Goal: Information Seeking & Learning: Learn about a topic

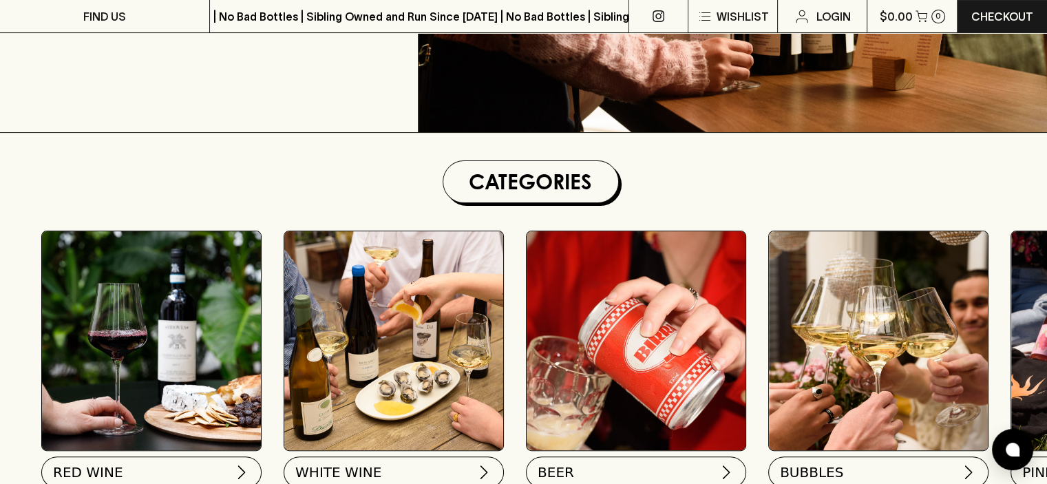
scroll to position [344, 0]
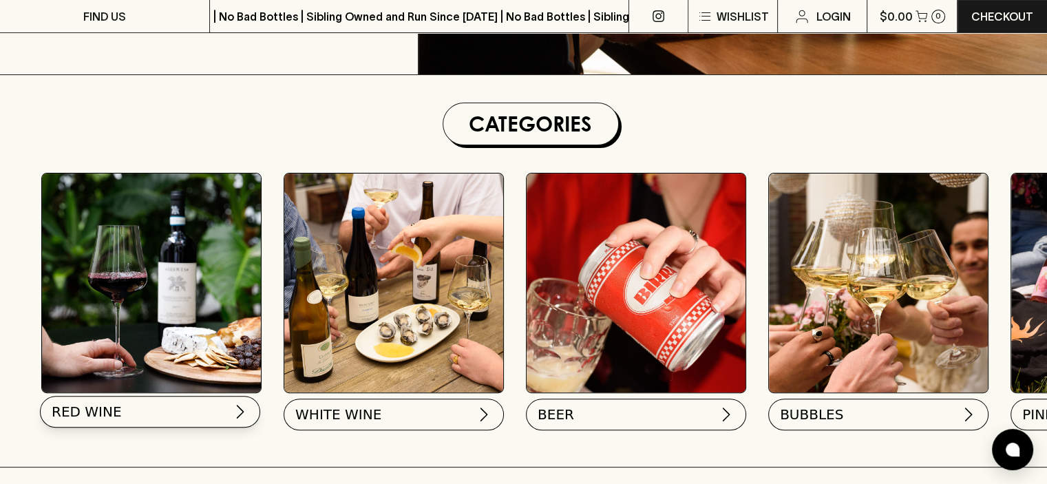
click at [233, 409] on img at bounding box center [240, 411] width 17 height 17
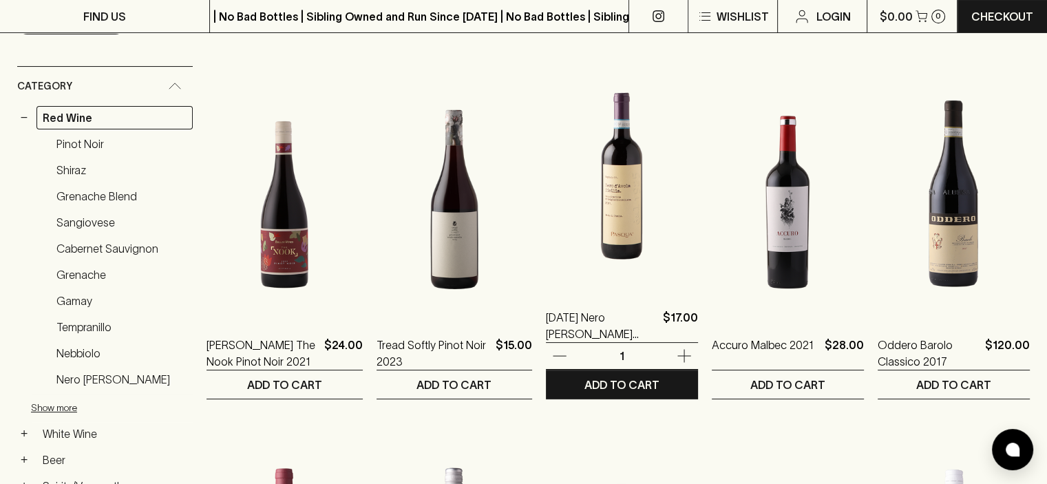
scroll to position [69, 0]
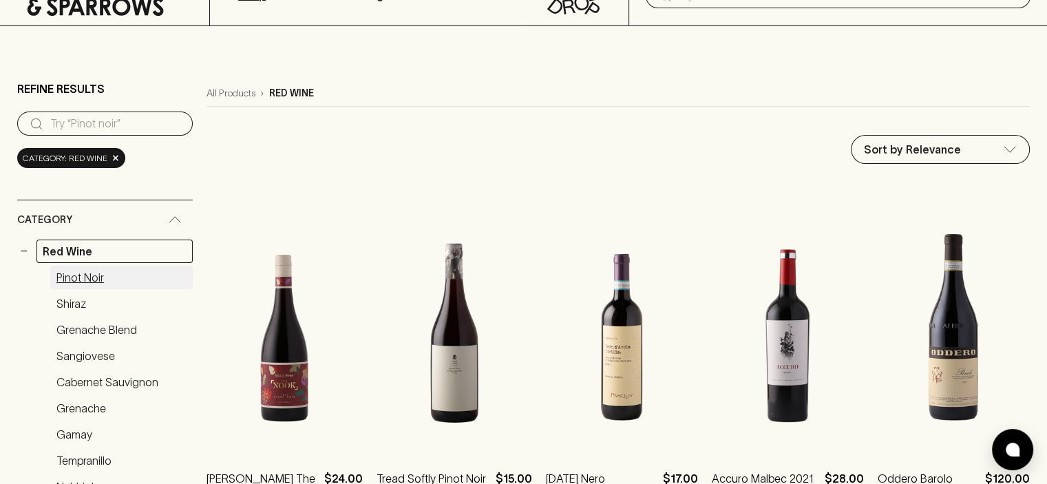
click at [85, 275] on link "Pinot Noir" at bounding box center [121, 277] width 142 height 23
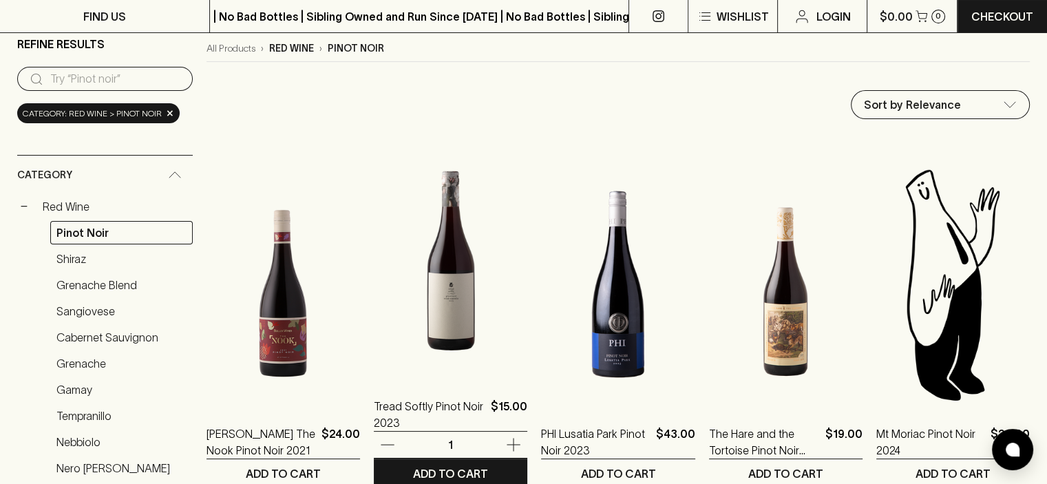
scroll to position [138, 0]
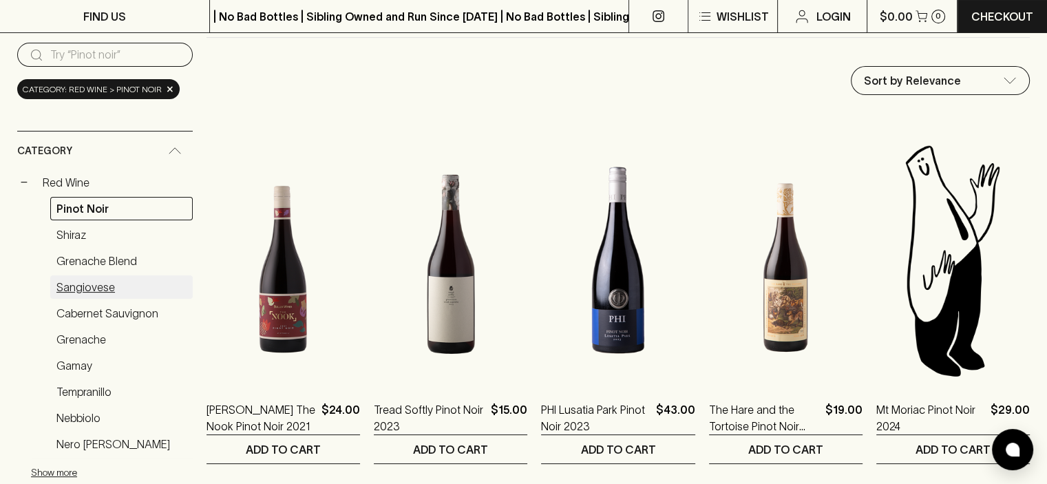
click at [92, 284] on link "Sangiovese" at bounding box center [121, 286] width 142 height 23
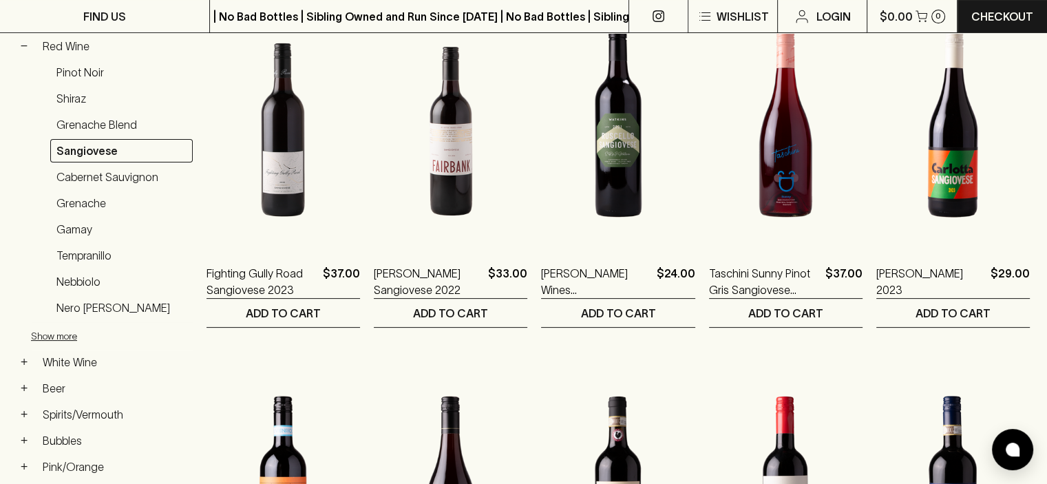
scroll to position [275, 0]
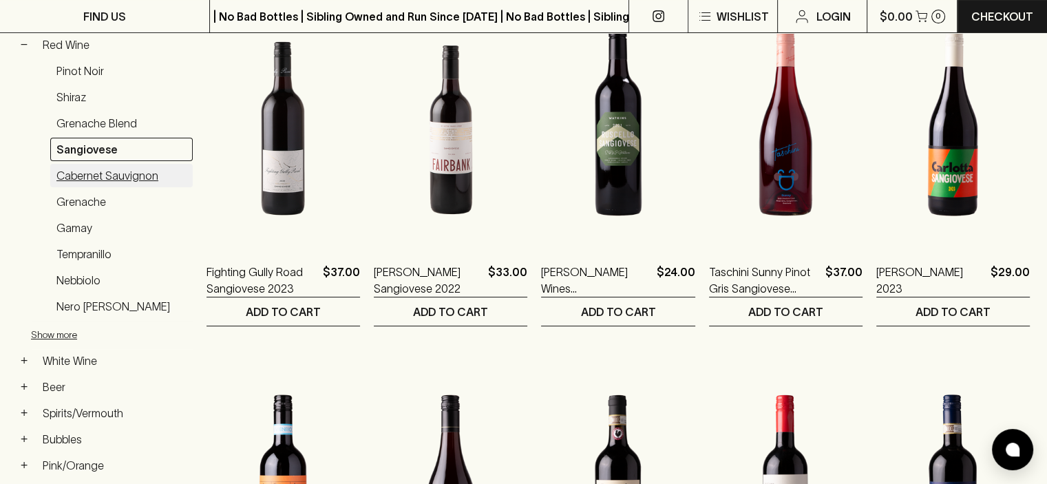
click at [127, 170] on link "Cabernet Sauvignon" at bounding box center [121, 175] width 142 height 23
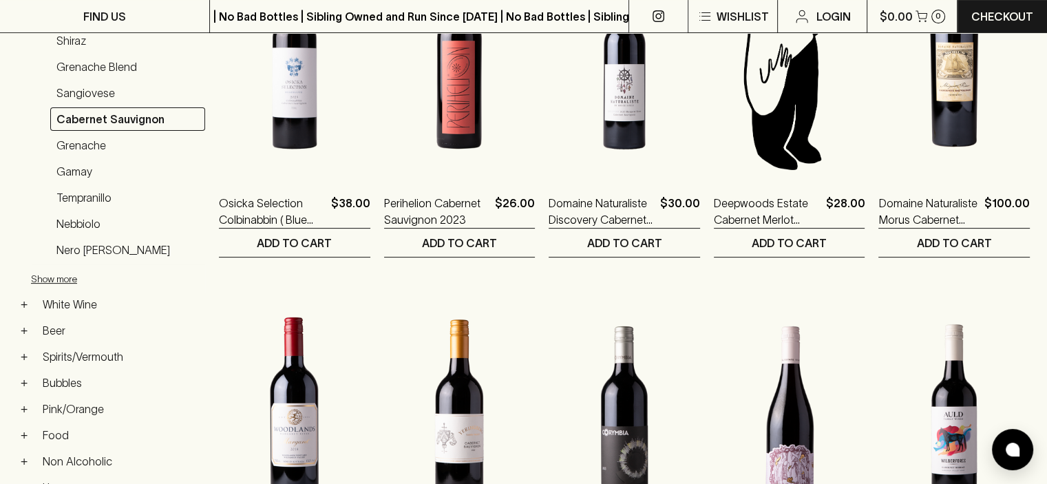
scroll to position [413, 0]
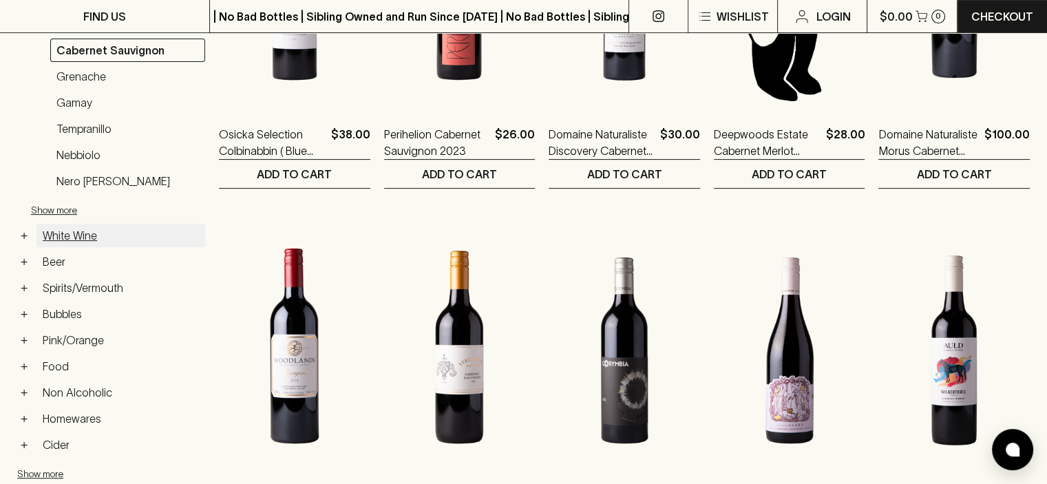
click at [85, 231] on link "White Wine" at bounding box center [120, 235] width 169 height 23
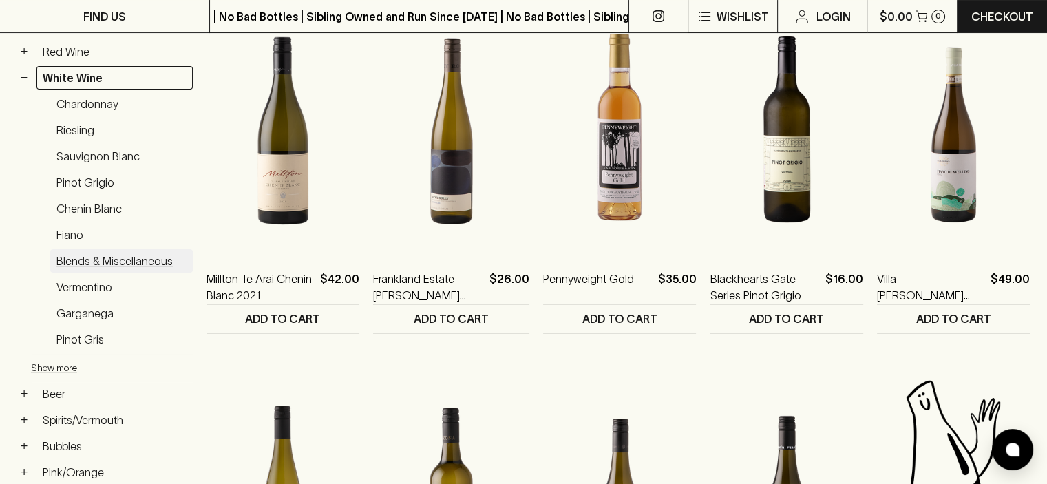
scroll to position [262, 0]
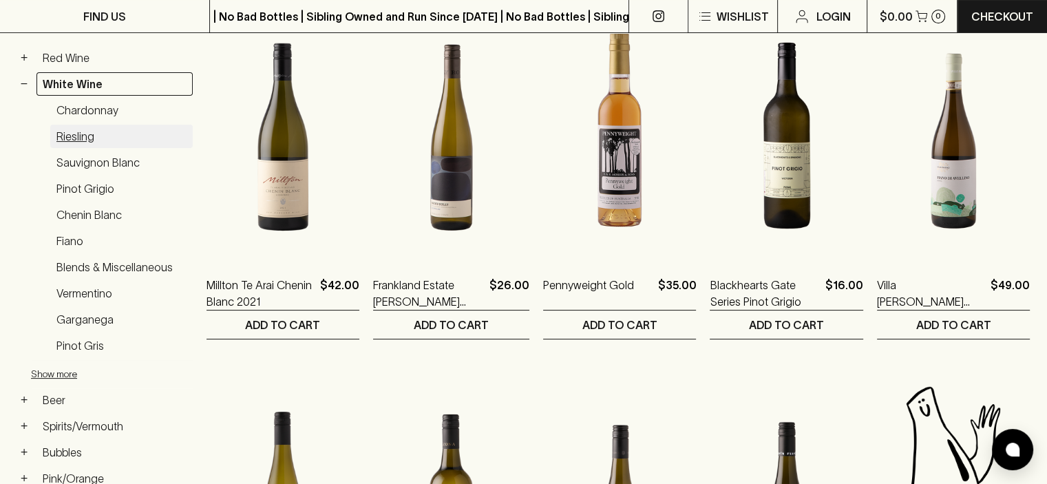
click at [89, 129] on link "Riesling" at bounding box center [121, 136] width 142 height 23
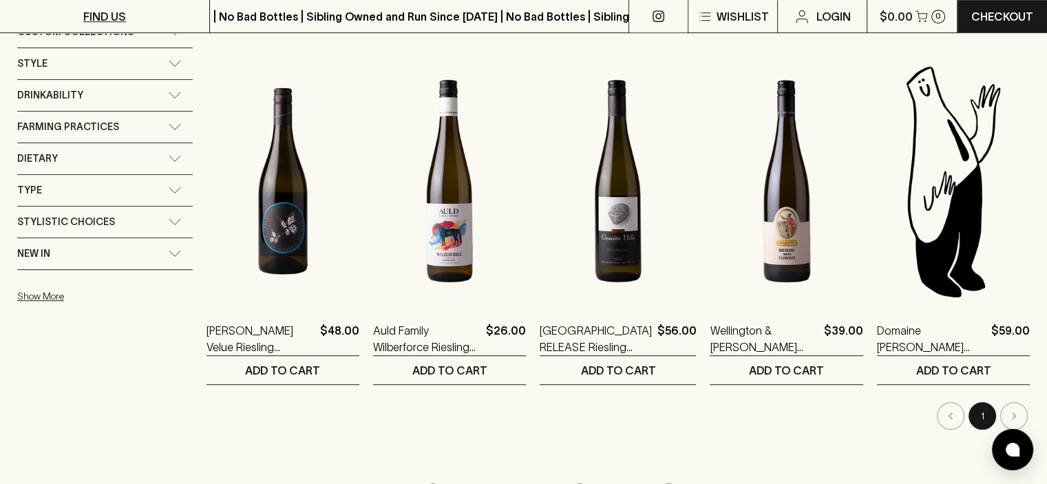
scroll to position [813, 0]
